Goal: Task Accomplishment & Management: Manage account settings

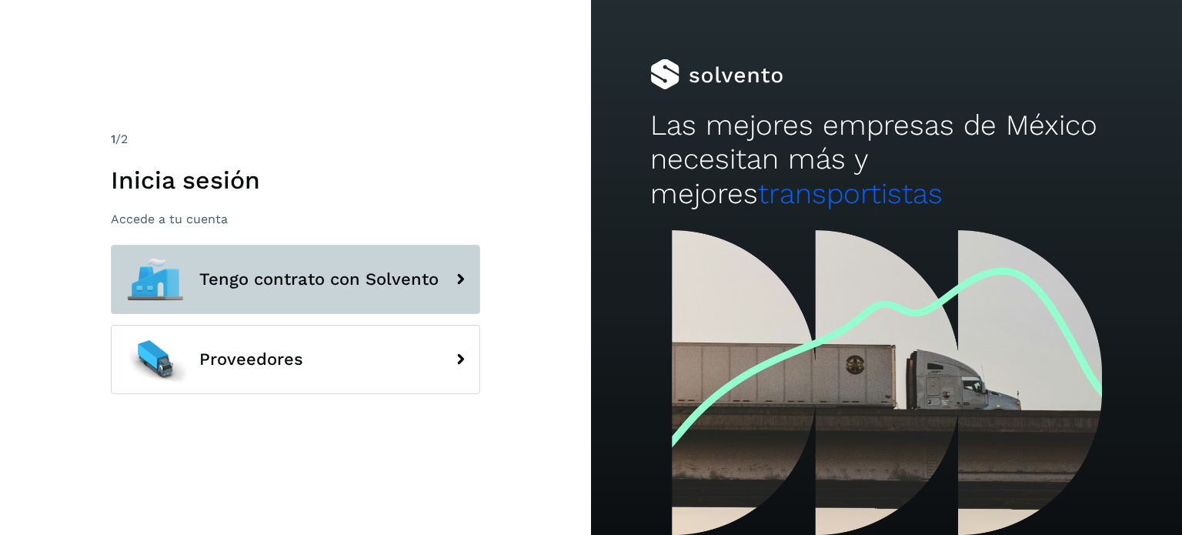
click at [349, 270] on button "Tengo contrato con Solvento" at bounding box center [295, 279] width 369 height 69
click at [292, 267] on button "Tengo contrato con Solvento" at bounding box center [295, 279] width 369 height 69
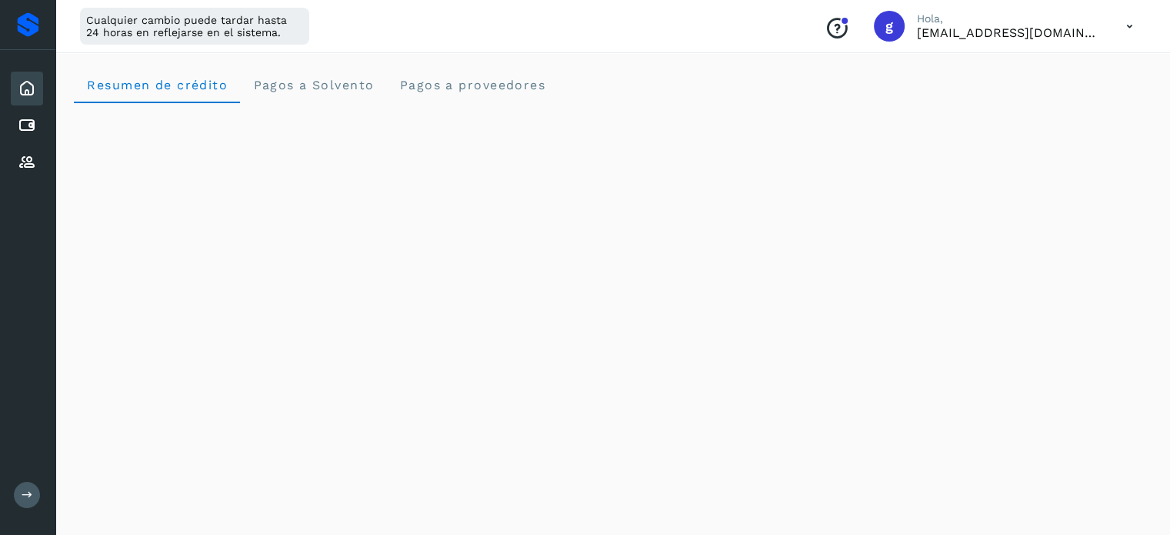
click at [1035, 40] on div "Conoce nuestros beneficios [PERSON_NAME], [EMAIL_ADDRESS][DOMAIN_NAME]" at bounding box center [978, 25] width 333 height 35
click at [1136, 21] on icon at bounding box center [1130, 27] width 32 height 32
click at [1044, 88] on div "Cerrar sesión" at bounding box center [1053, 99] width 183 height 29
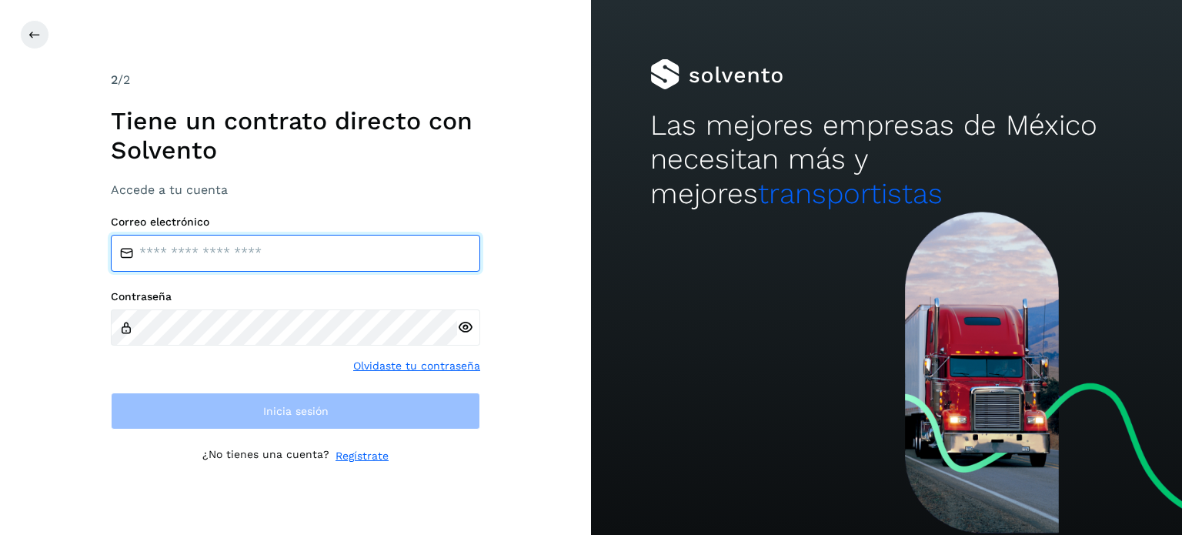
click at [302, 263] on input "email" at bounding box center [295, 253] width 369 height 37
type input "**********"
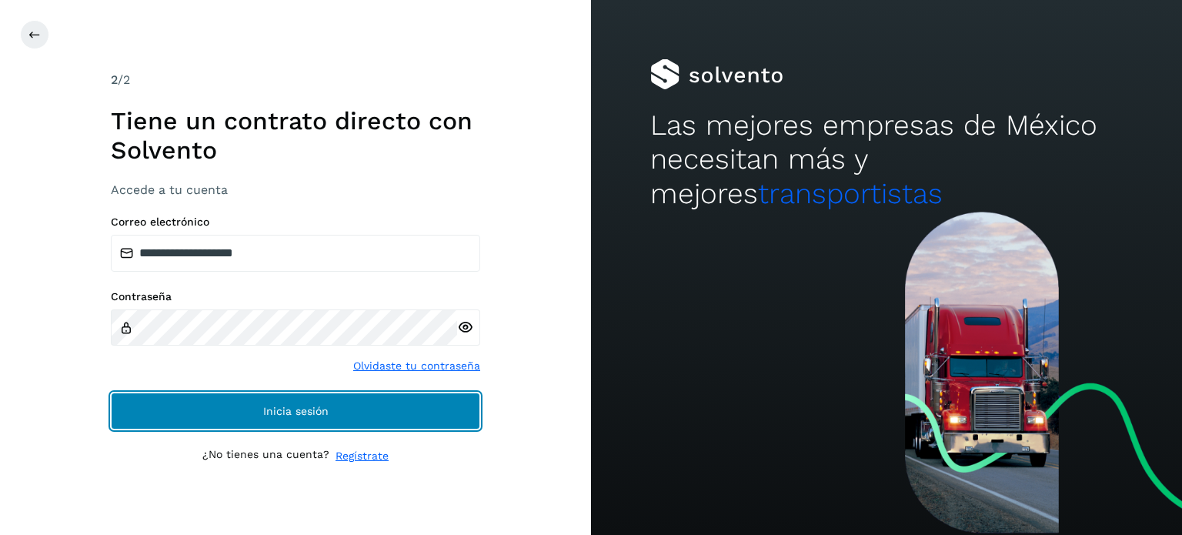
click at [348, 401] on button "Inicia sesión" at bounding box center [295, 410] width 369 height 37
